Goal: Transaction & Acquisition: Book appointment/travel/reservation

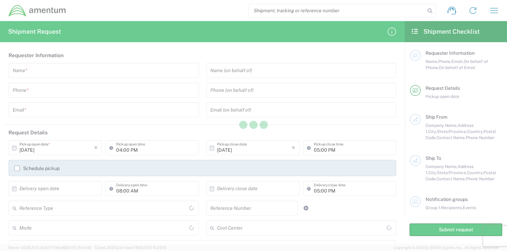
type input "[GEOGRAPHIC_DATA]"
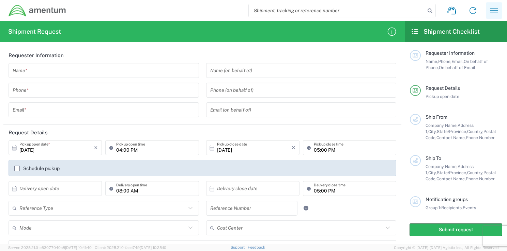
click at [494, 7] on icon "button" at bounding box center [493, 10] width 11 height 11
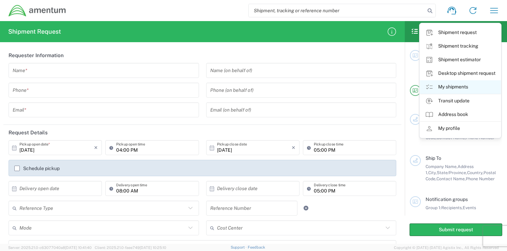
click at [448, 86] on link "My shipments" at bounding box center [460, 87] width 81 height 14
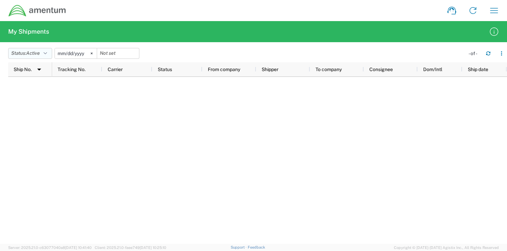
click at [49, 53] on button "Status: Active" at bounding box center [30, 53] width 44 height 11
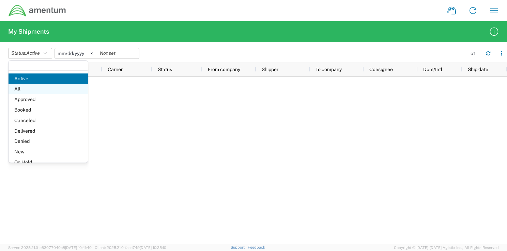
click at [34, 89] on span "All" at bounding box center [48, 89] width 79 height 11
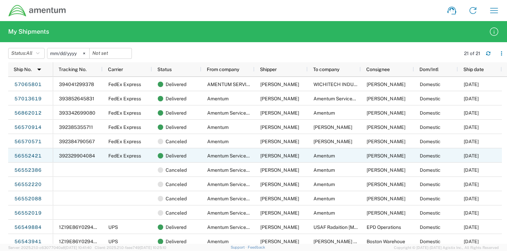
click at [280, 157] on span "[PERSON_NAME]" at bounding box center [279, 155] width 39 height 5
click at [26, 157] on link "56552421" at bounding box center [28, 156] width 28 height 11
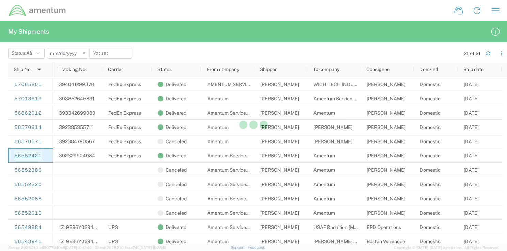
click at [26, 157] on div at bounding box center [253, 125] width 507 height 251
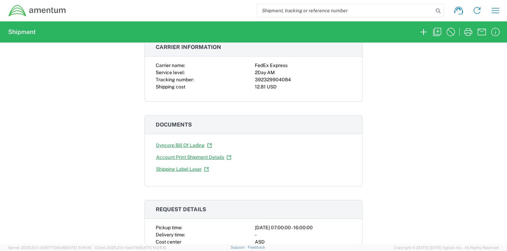
scroll to position [37, 0]
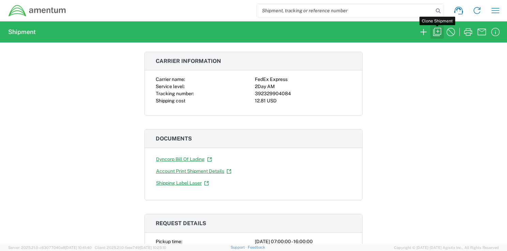
click at [437, 30] on icon "button" at bounding box center [436, 32] width 11 height 11
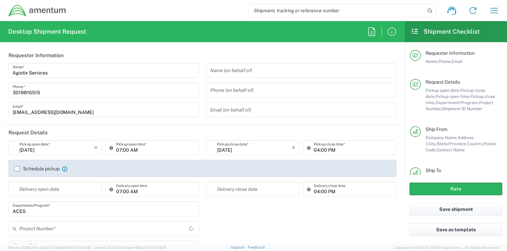
type input "[GEOGRAPHIC_DATA]"
type input "Envelope"
type input "6074.4.CR.4009.01.AQ.000"
click at [14, 149] on icon at bounding box center [14, 147] width 4 height 5
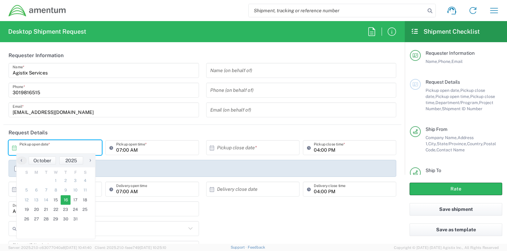
click at [68, 201] on span "16" at bounding box center [66, 200] width 10 height 10
type input "[DATE]"
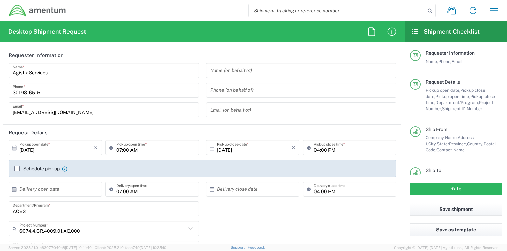
click at [16, 190] on icon at bounding box center [14, 190] width 6 height 6
click at [37, 249] on span "20" at bounding box center [37, 251] width 10 height 10
type input "[DATE]"
click at [452, 191] on button "Rate" at bounding box center [455, 189] width 93 height 13
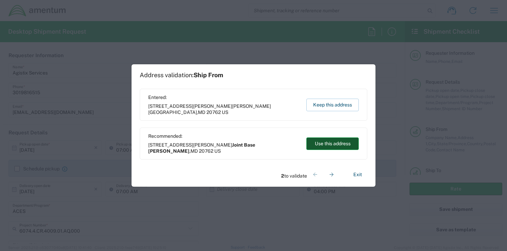
click at [344, 146] on button "Use this address" at bounding box center [332, 144] width 52 height 13
type input "Joint Base [PERSON_NAME]"
type input "[PERSON_NAME]"
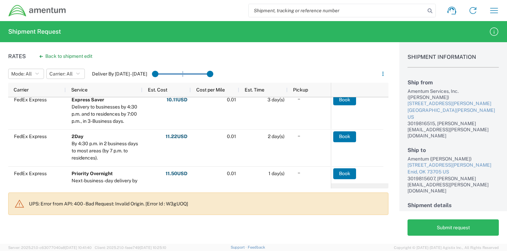
scroll to position [31, 0]
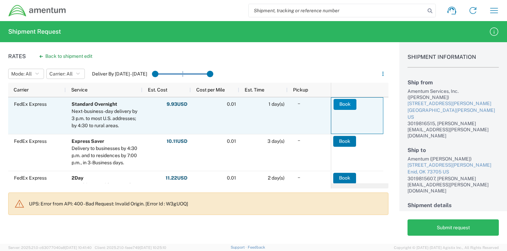
click at [345, 103] on button "Book" at bounding box center [344, 104] width 23 height 11
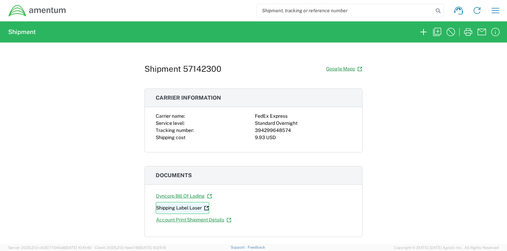
click at [170, 209] on link "Shipping Label Laser" at bounding box center [182, 208] width 53 height 12
